Goal: Check status: Check status

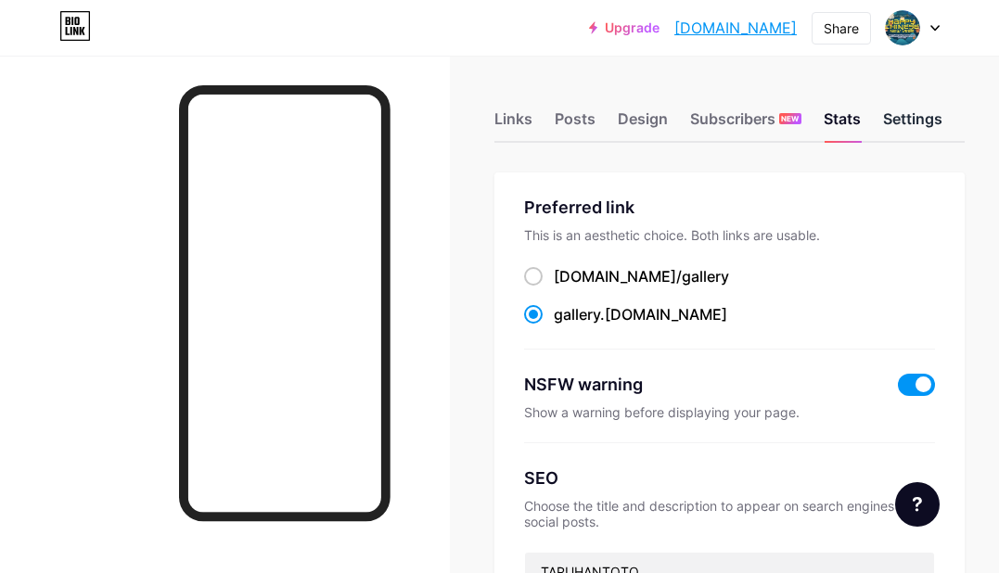
click at [914, 124] on div "Settings" at bounding box center [912, 124] width 59 height 33
click at [657, 120] on div "Design" at bounding box center [643, 124] width 50 height 33
click at [908, 124] on div "Settings" at bounding box center [912, 124] width 59 height 33
click at [881, 122] on div "Links Posts Design Subscribers NEW Stats Settings" at bounding box center [730, 110] width 470 height 65
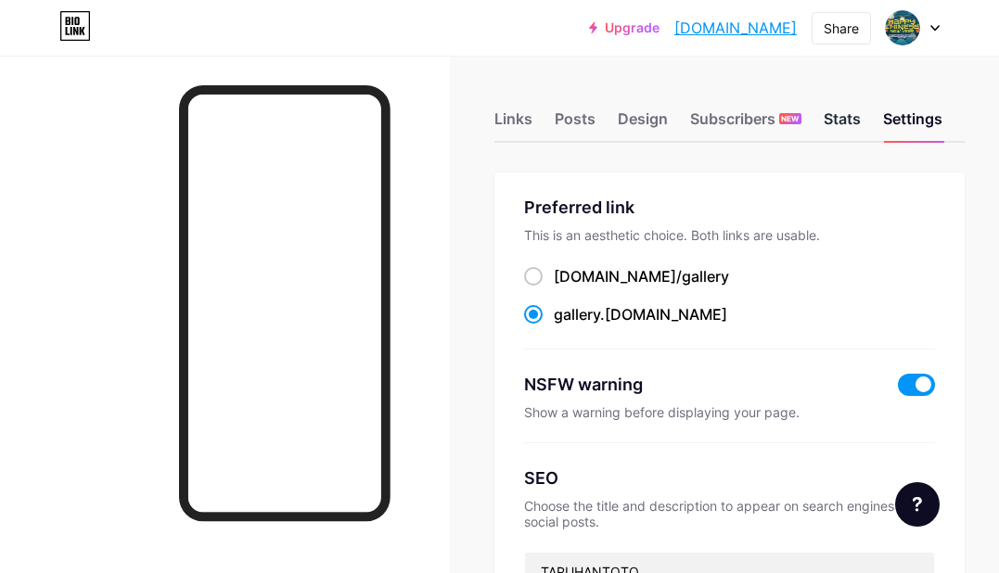
click at [859, 126] on div "Stats" at bounding box center [842, 124] width 37 height 33
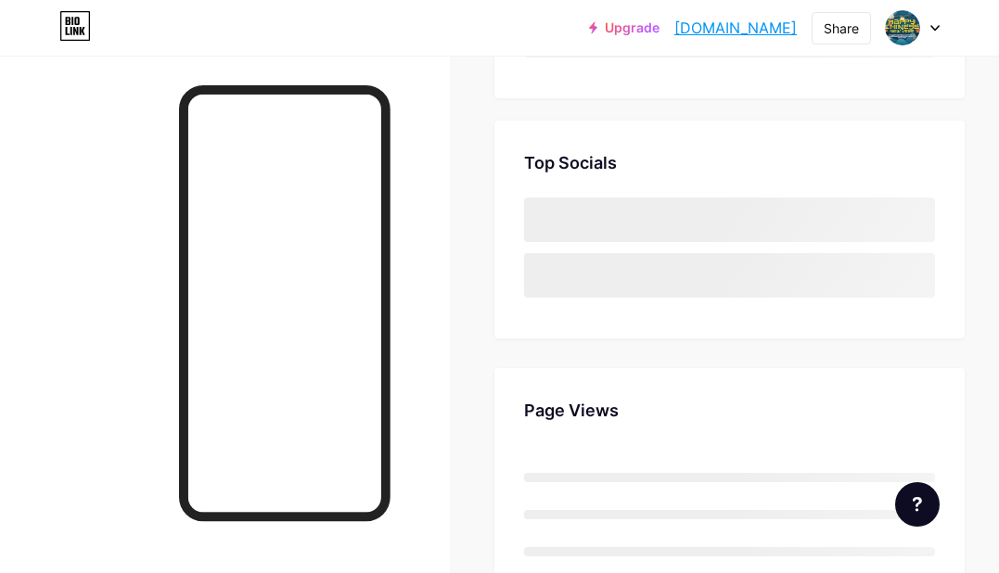
scroll to position [278, 0]
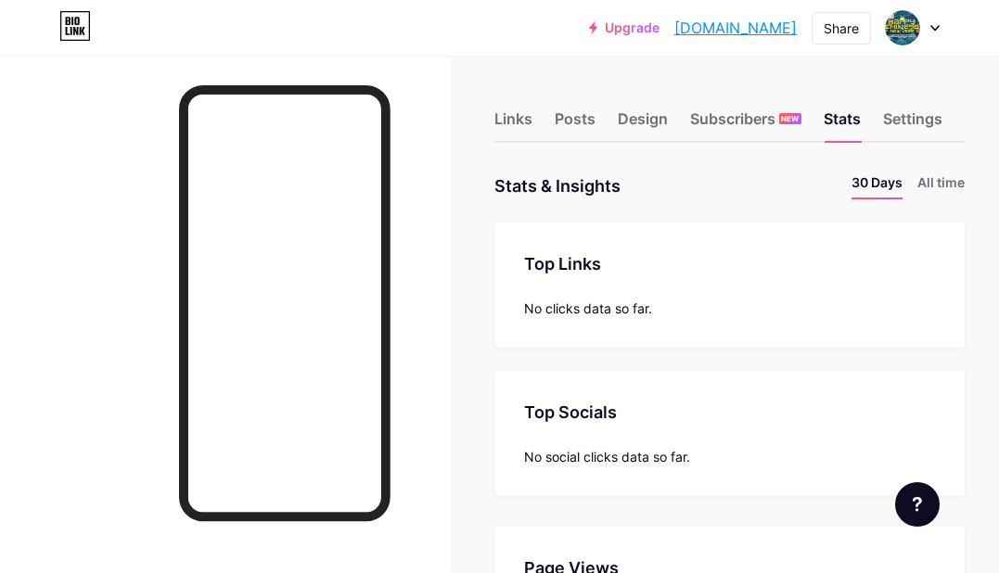
scroll to position [93, 0]
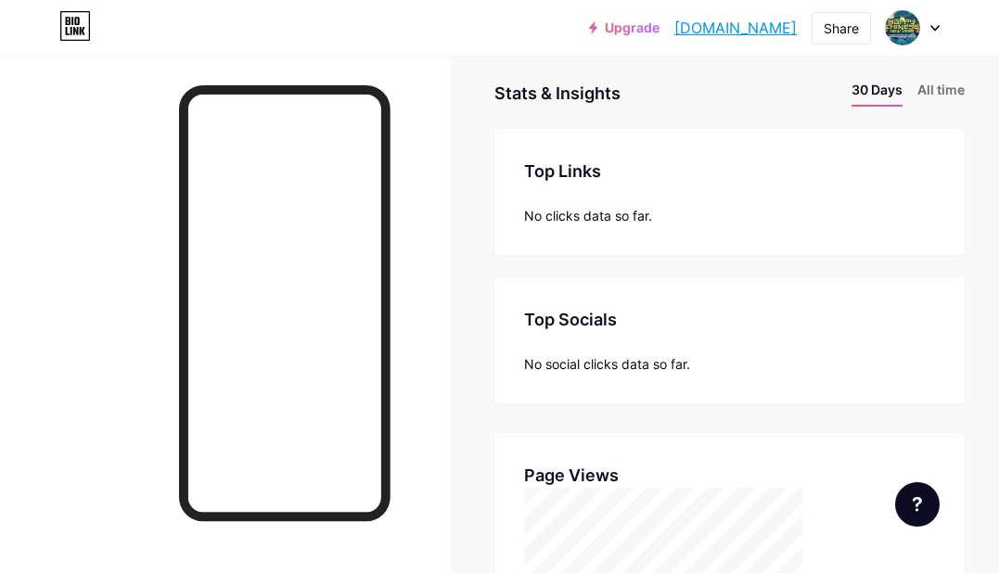
click at [654, 376] on div "Top Socials Top Socials No social clicks data so far." at bounding box center [730, 340] width 470 height 126
click at [950, 97] on li "All time" at bounding box center [941, 93] width 47 height 27
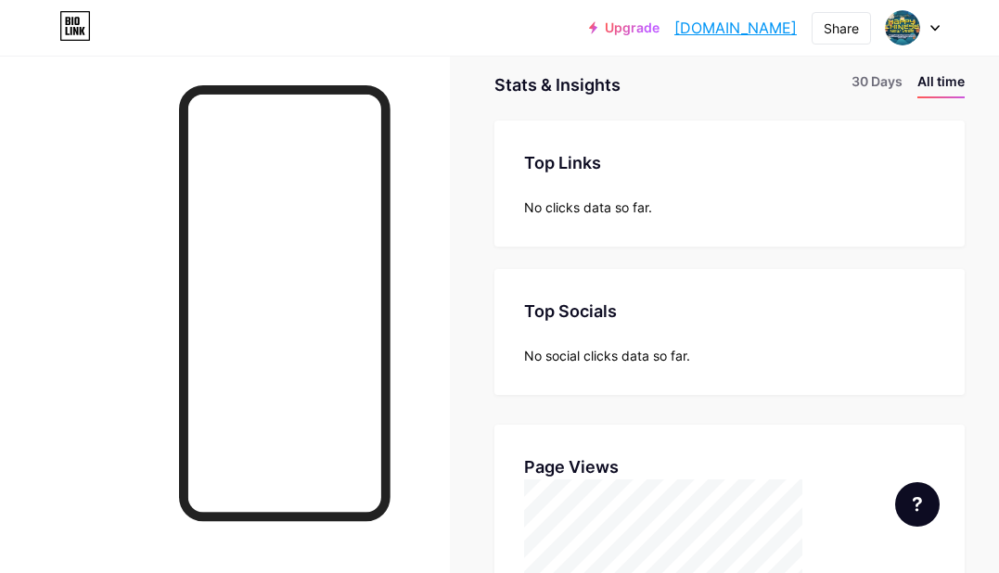
scroll to position [0, 0]
